Goal: Use online tool/utility: Utilize a website feature to perform a specific function

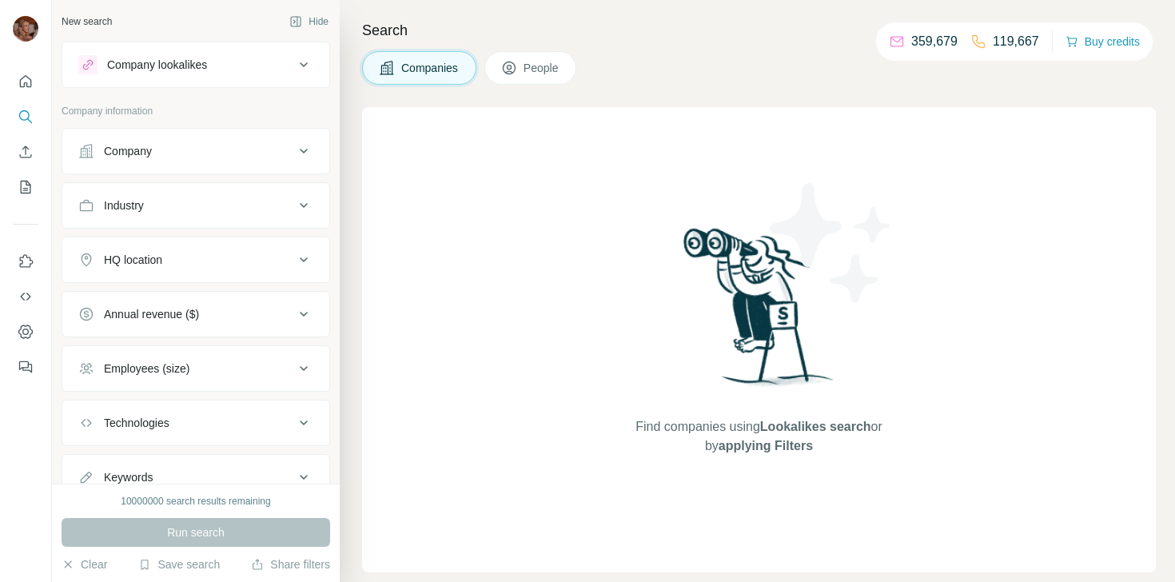
click at [217, 114] on p "Company information" at bounding box center [196, 111] width 269 height 14
click at [221, 155] on div "Company" at bounding box center [186, 151] width 216 height 16
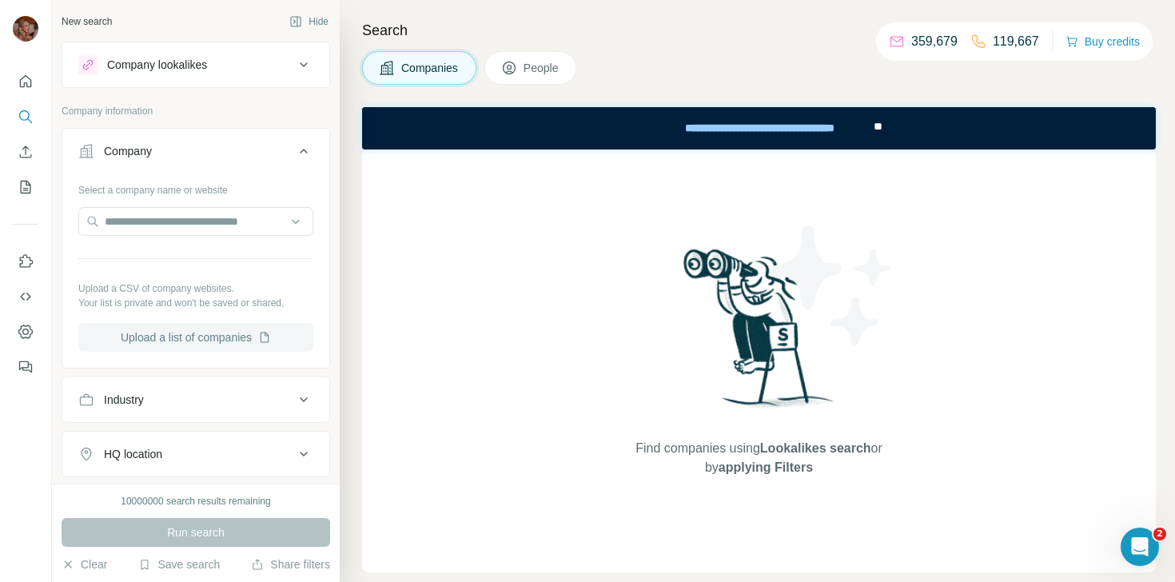
click at [229, 335] on button "Upload a list of companies" at bounding box center [195, 337] width 235 height 29
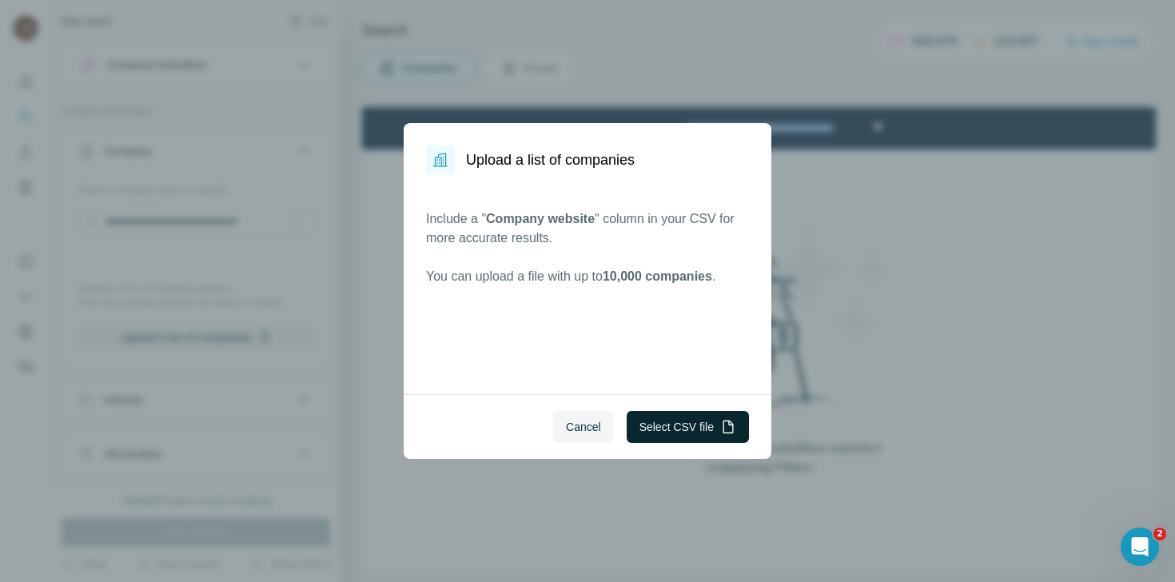
click at [660, 419] on button "Select CSV file" at bounding box center [688, 427] width 122 height 32
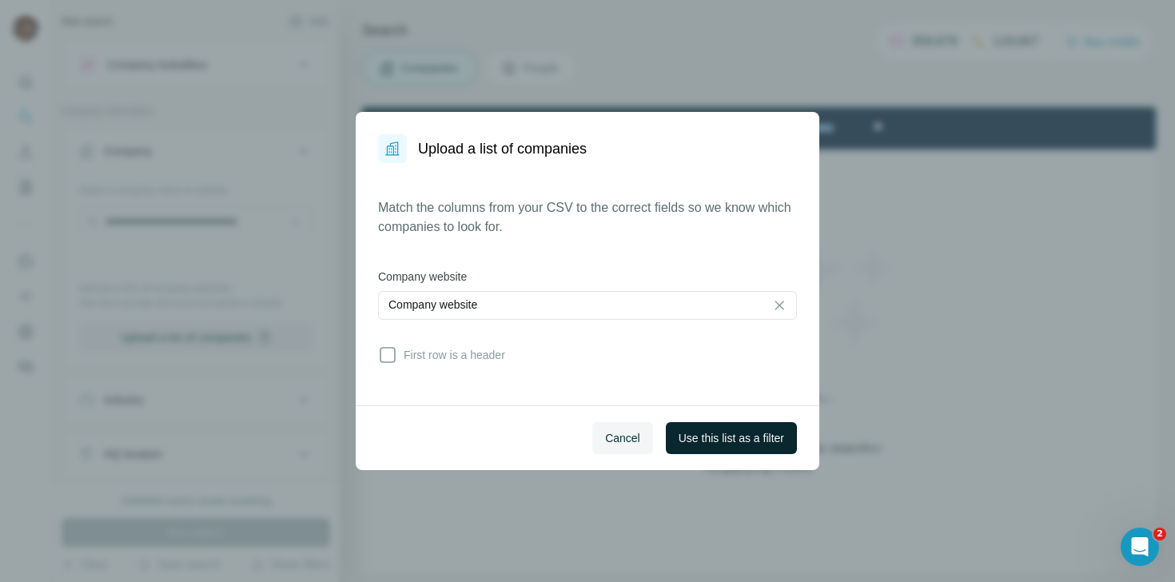
click at [747, 439] on span "Use this list as a filter" at bounding box center [732, 438] width 106 height 16
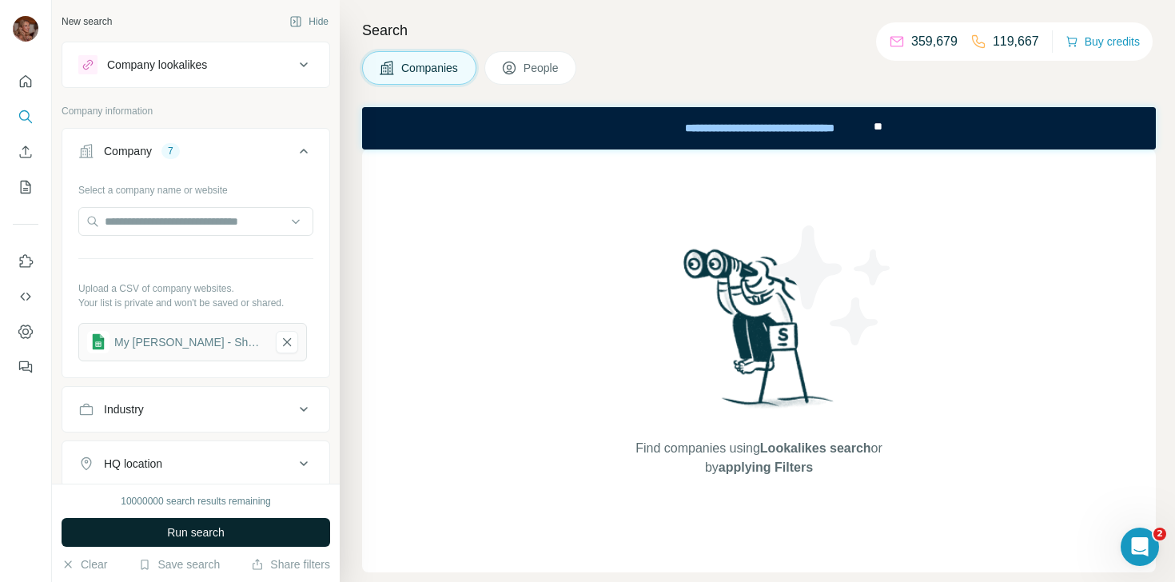
click at [195, 535] on span "Run search" at bounding box center [196, 532] width 58 height 16
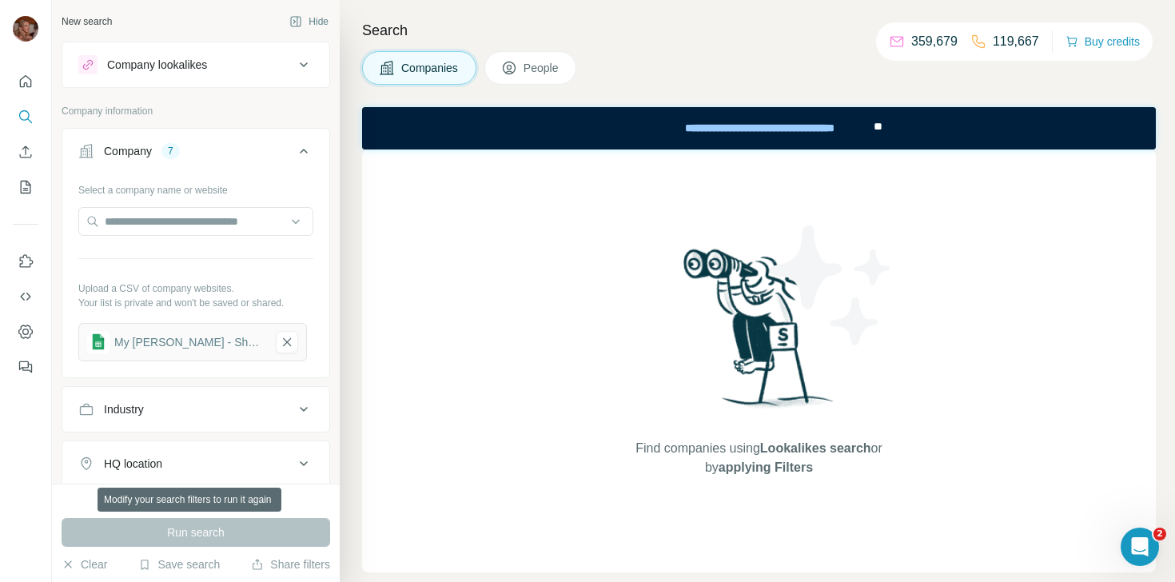
click at [195, 535] on div "Run search" at bounding box center [196, 532] width 269 height 29
click at [280, 345] on icon "button" at bounding box center [287, 342] width 14 height 16
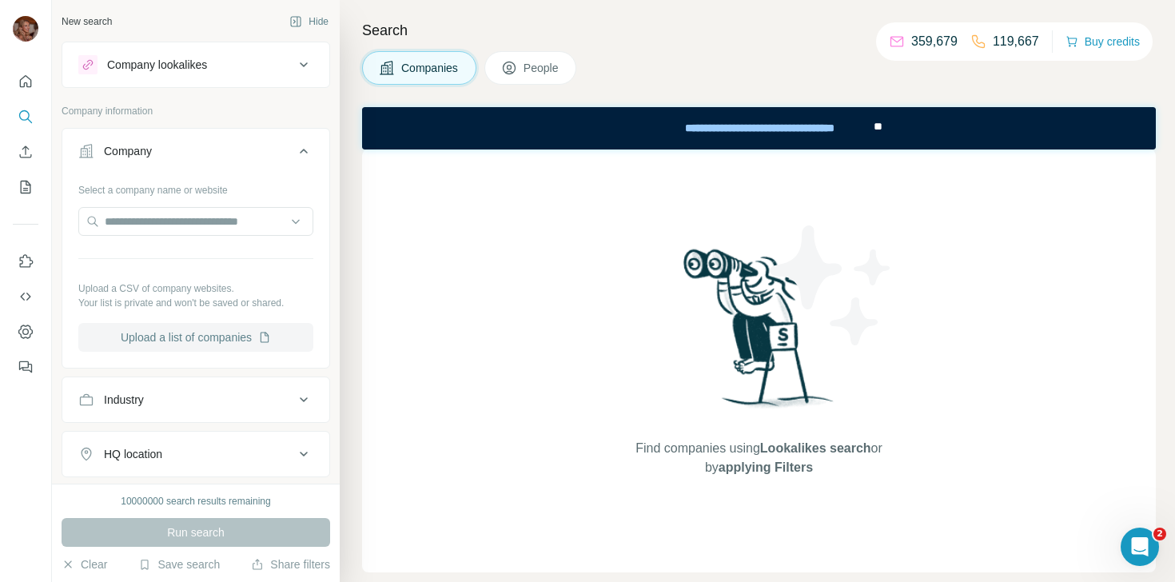
click at [205, 329] on button "Upload a list of companies" at bounding box center [195, 337] width 235 height 29
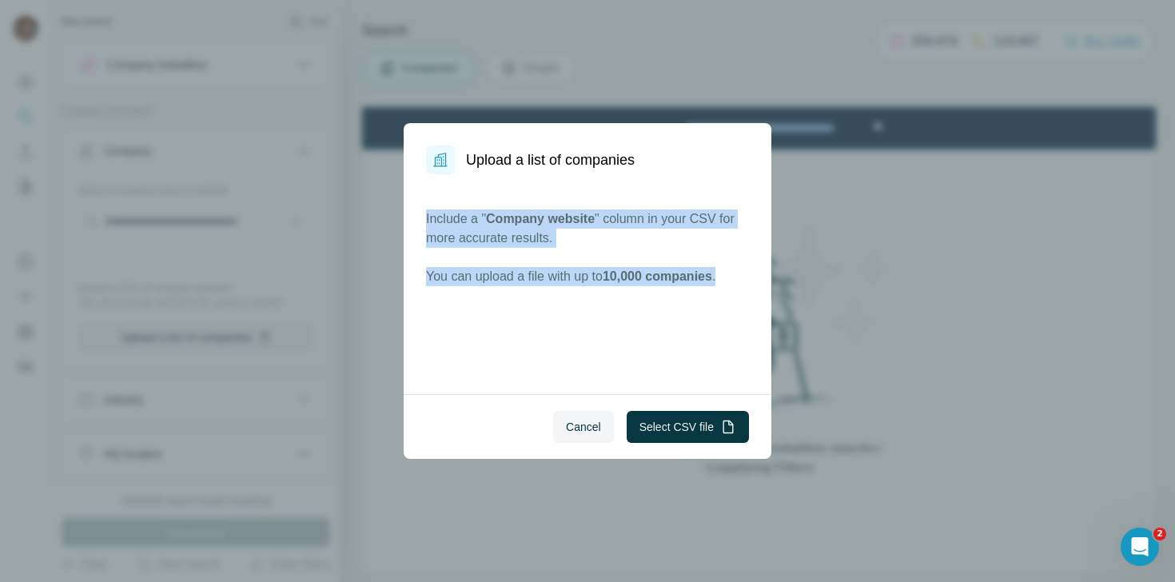
drag, startPoint x: 427, startPoint y: 217, endPoint x: 694, endPoint y: 320, distance: 286.2
click at [694, 320] on div "Include a " Company website " column in your CSV for more accurate results. You…" at bounding box center [588, 284] width 368 height 220
click at [588, 245] on p "Include a " Company website " column in your CSV for more accurate results." at bounding box center [587, 228] width 323 height 38
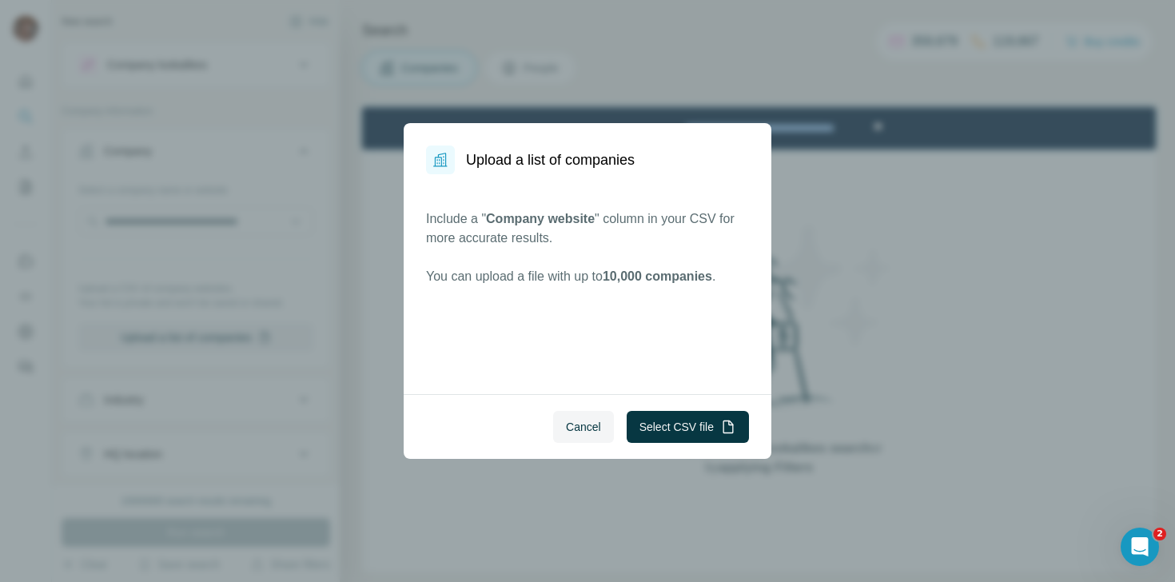
click at [953, 90] on div "Upload a list of companies Include a " Company website " column in your CSV for…" at bounding box center [587, 291] width 1175 height 582
click at [1094, 125] on div "Upload a list of companies Include a " Company website " column in your CSV for…" at bounding box center [587, 291] width 1175 height 582
click at [1042, 134] on div "Upload a list of companies Include a " Company website " column in your CSV for…" at bounding box center [587, 291] width 1175 height 582
click at [614, 90] on div "Upload a list of companies Include a " Company website " column in your CSV for…" at bounding box center [587, 291] width 1175 height 582
click at [580, 428] on span "Cancel" at bounding box center [583, 427] width 35 height 16
